Goal: Task Accomplishment & Management: Manage account settings

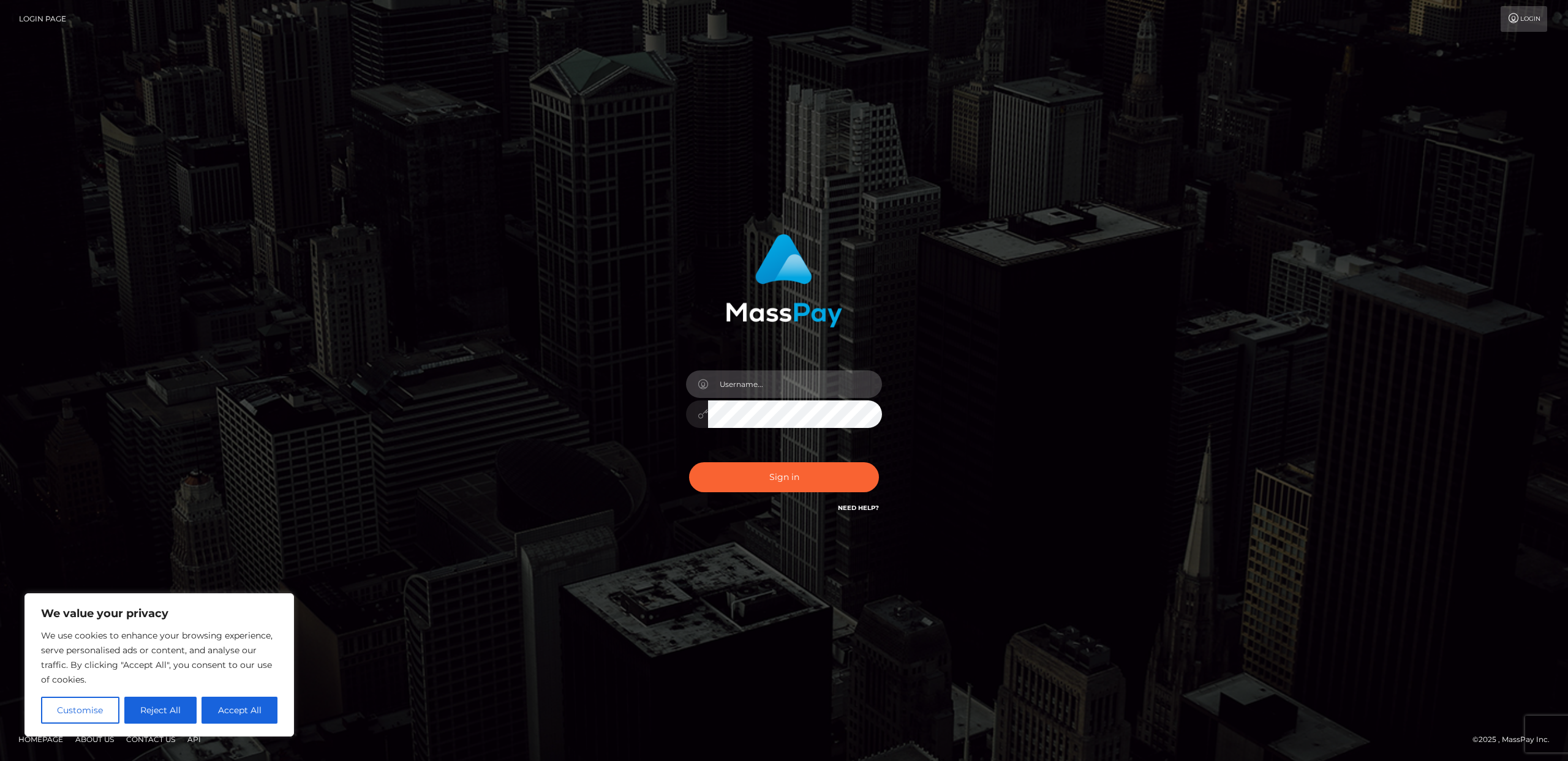
type input "Areg"
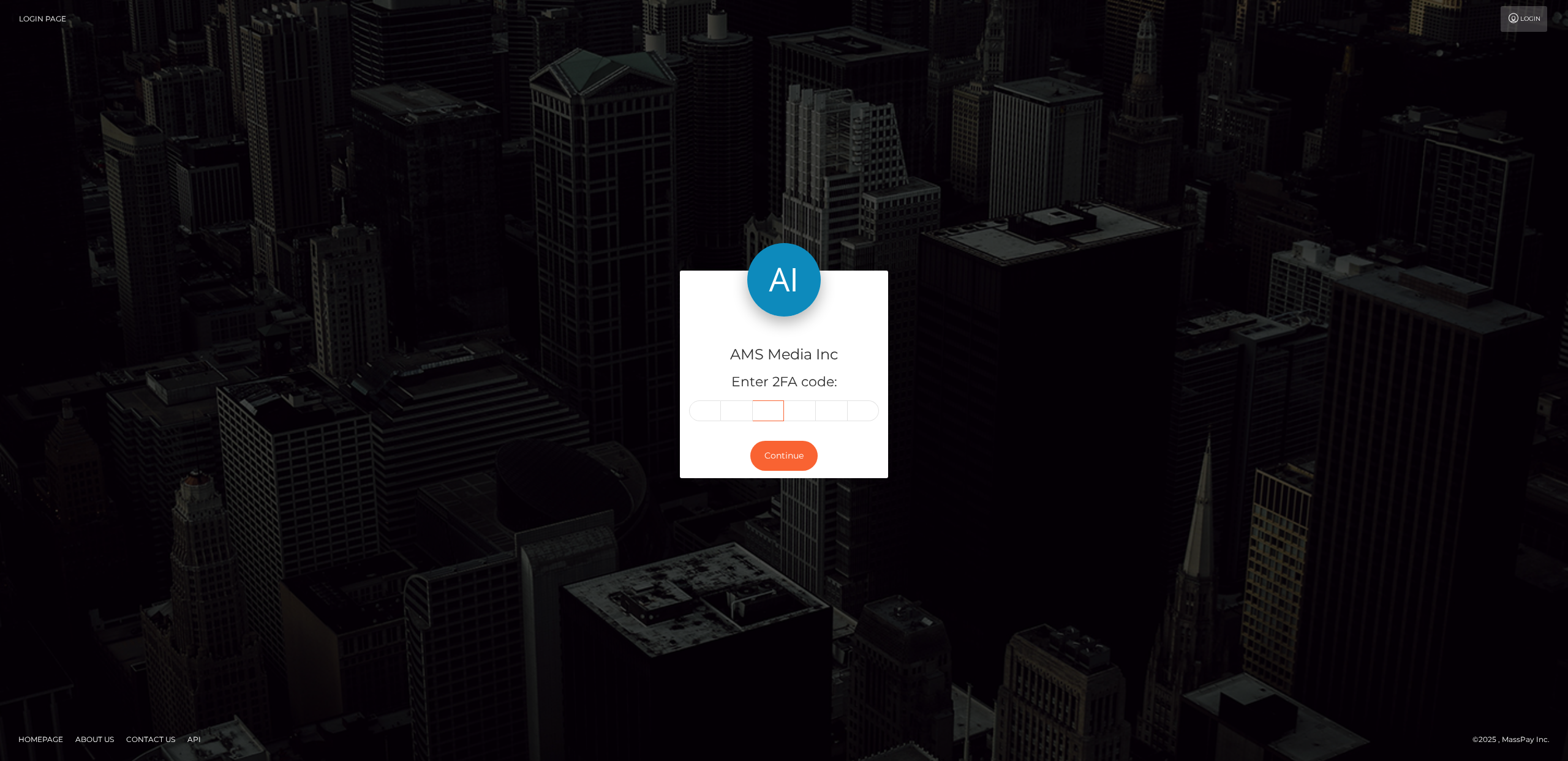
type input "542341"
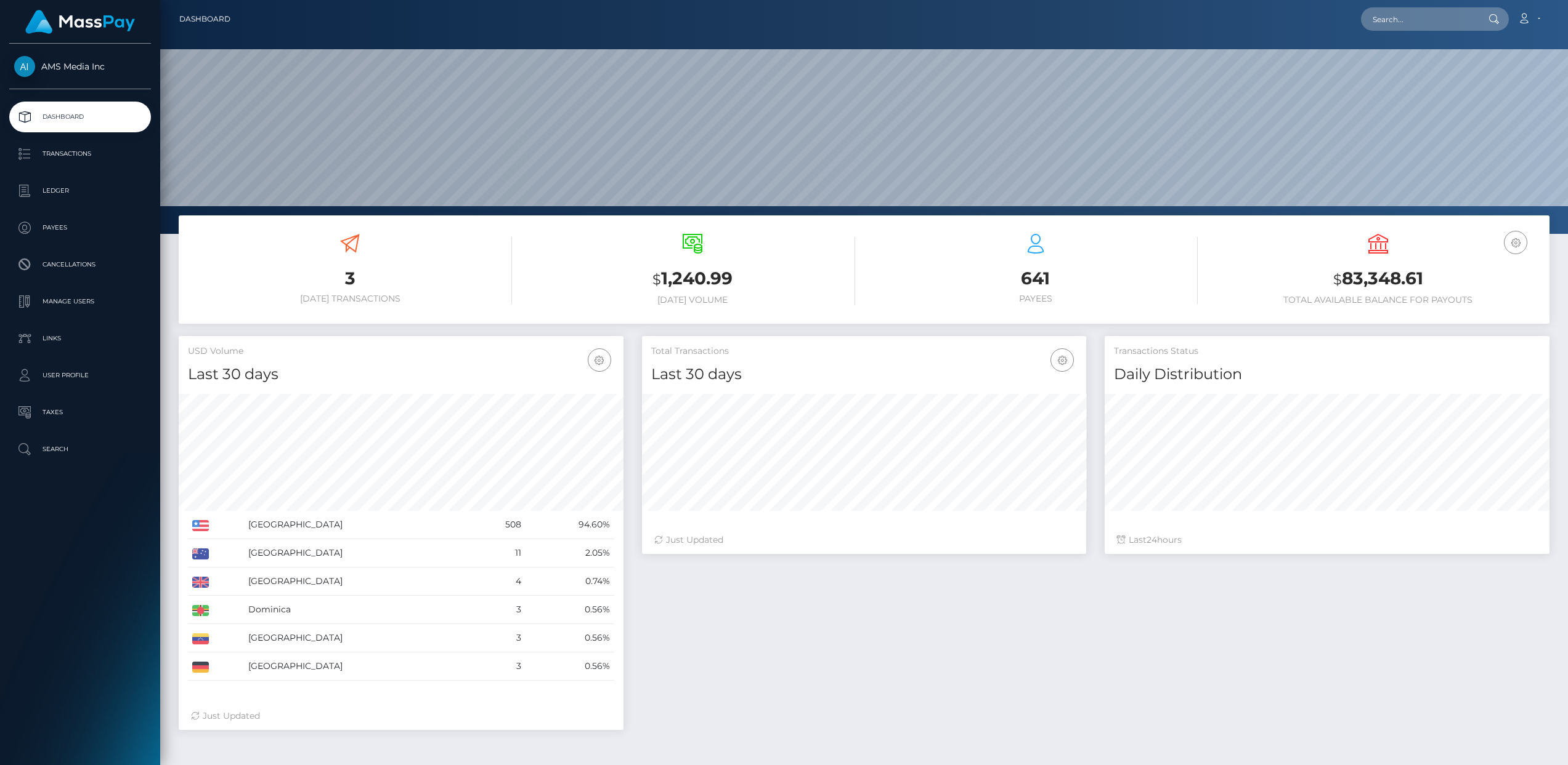
scroll to position [218, 444]
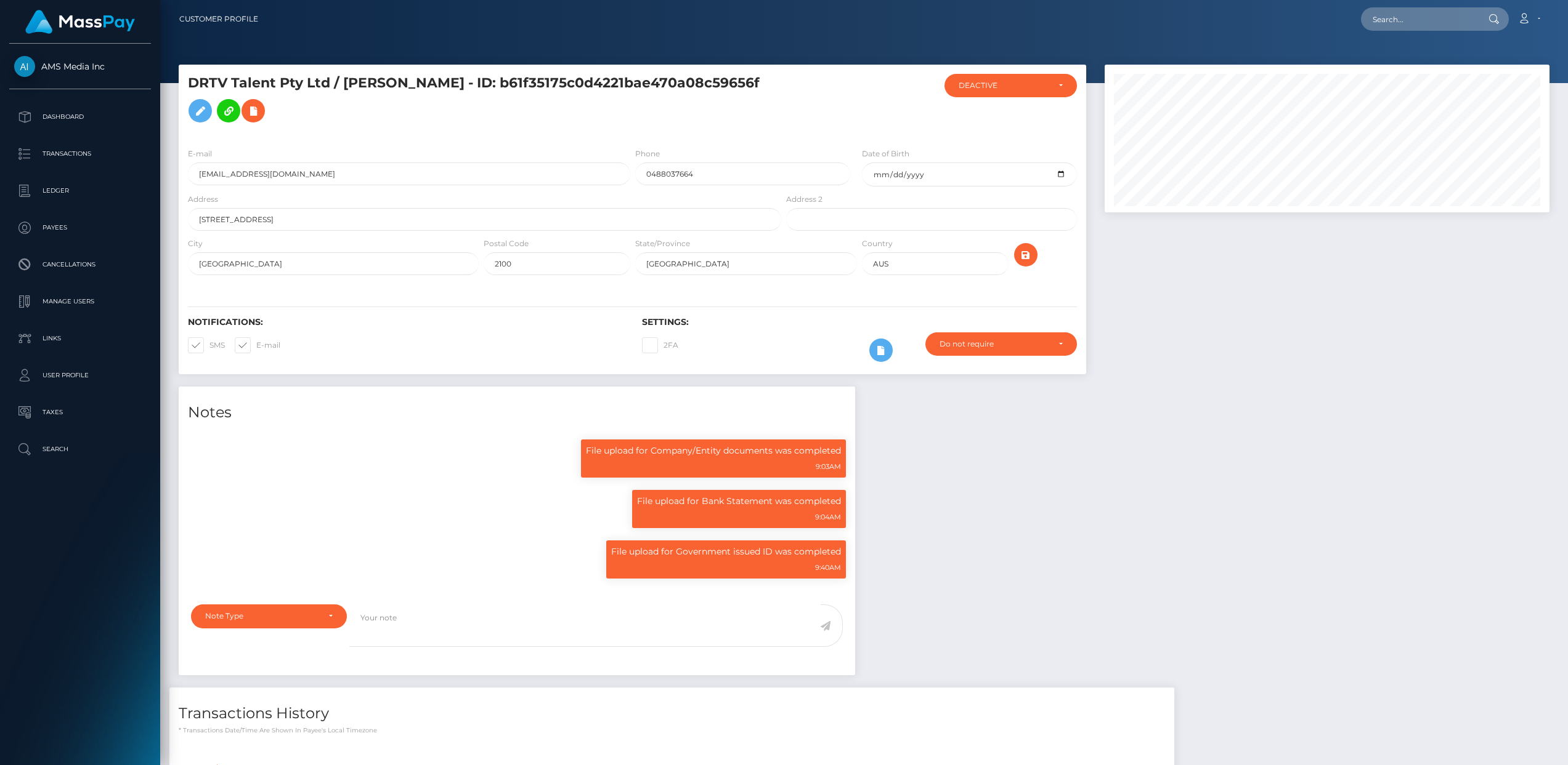
scroll to position [148, 444]
click at [1022, 87] on div "DEACTIVE" at bounding box center [1004, 85] width 90 height 10
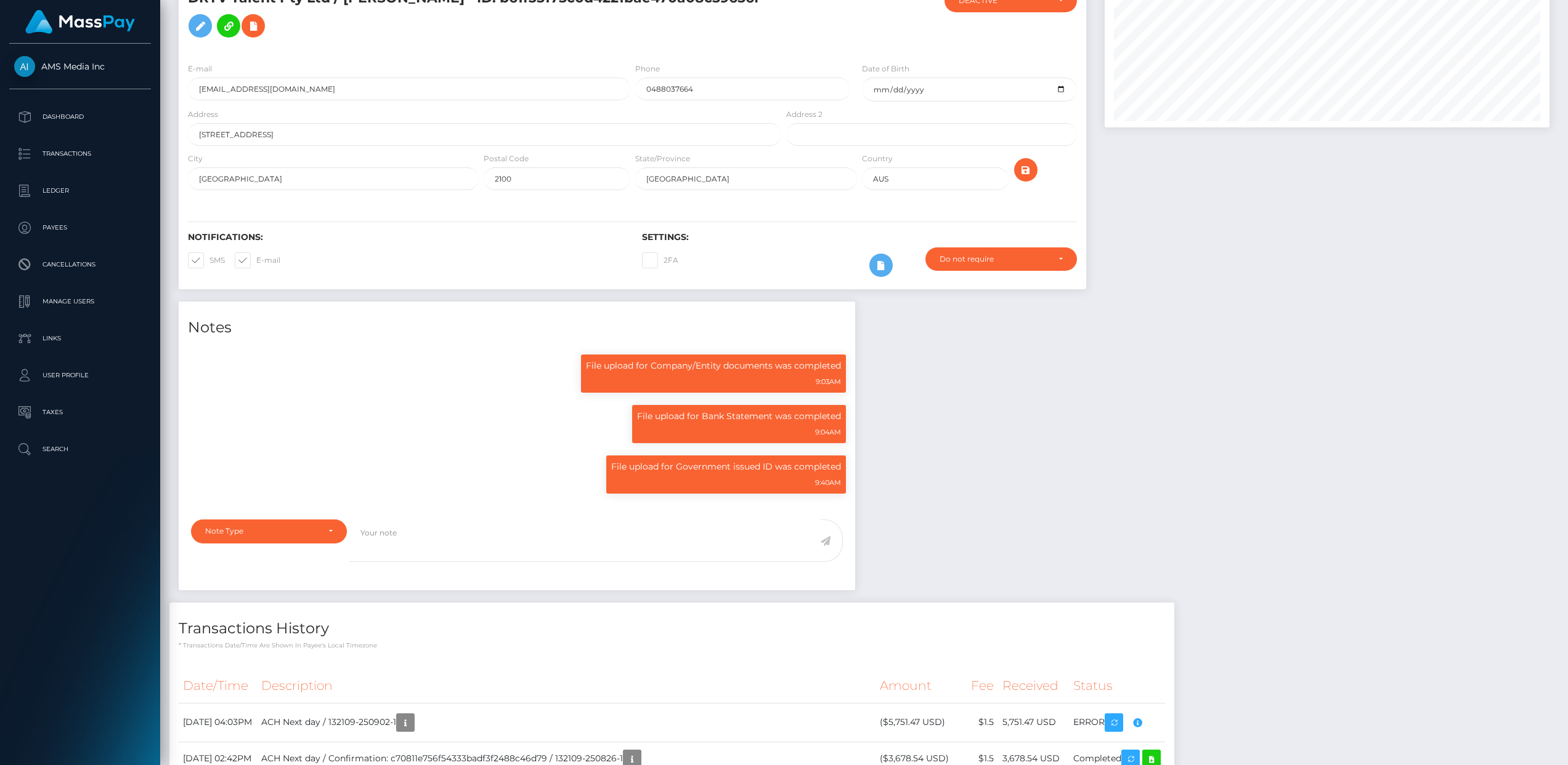
scroll to position [0, 0]
